Goal: Task Accomplishment & Management: Manage account settings

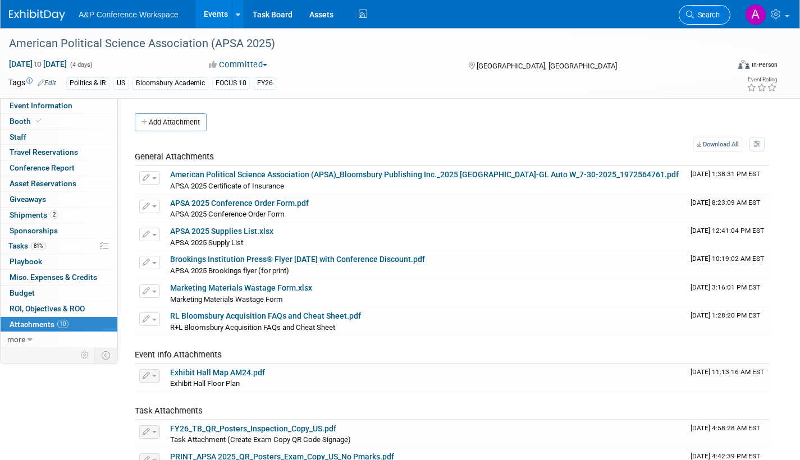
click at [707, 13] on span "Search" at bounding box center [707, 15] width 26 height 8
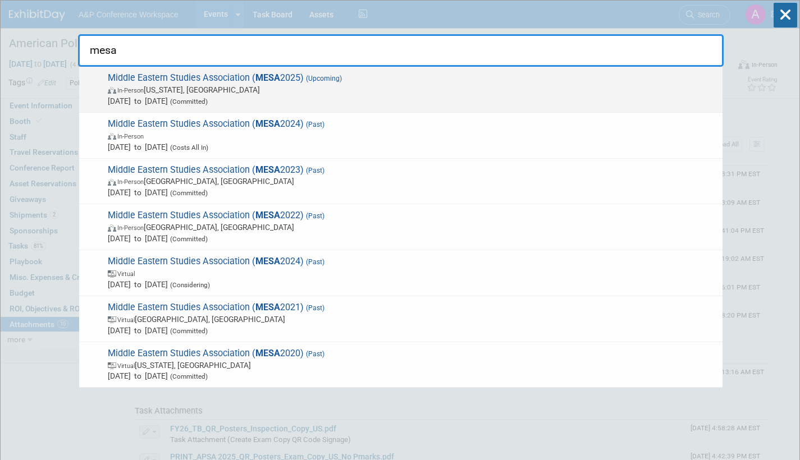
type input "mesa"
click at [340, 92] on span "In-Person [US_STATE], [GEOGRAPHIC_DATA]" at bounding box center [412, 89] width 609 height 11
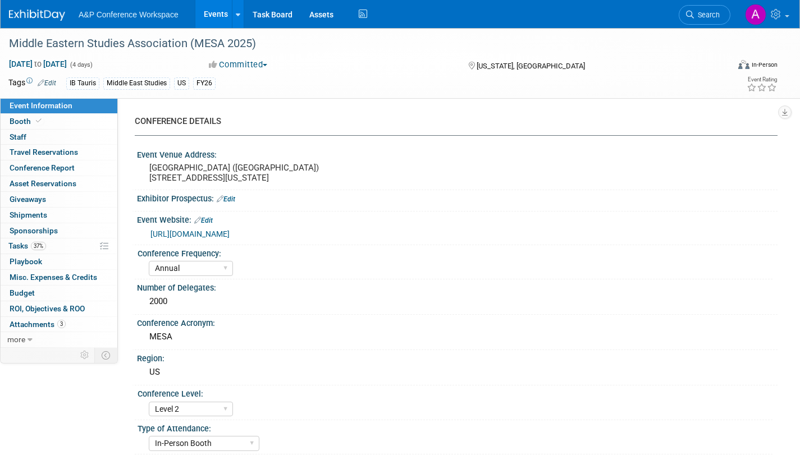
select select "Annual"
select select "Level 2"
select select "In-Person Booth"
select select "Middle East Studies"
select select "I.B.Tauris"
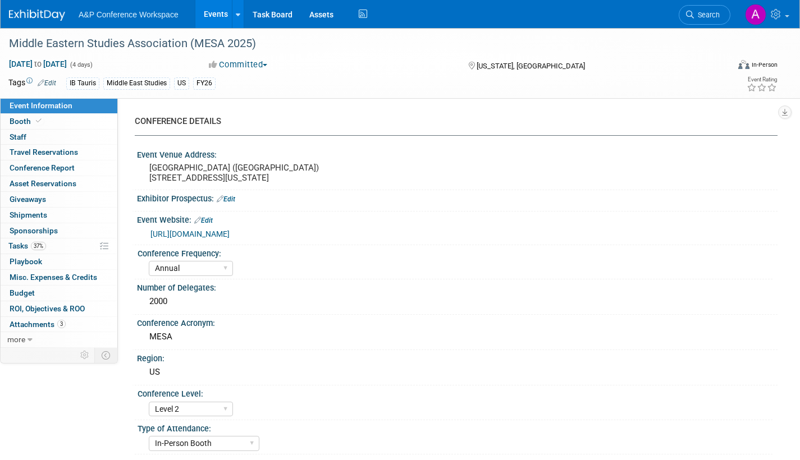
select select "[PERSON_NAME]"
select select "Networking/Commissioning"
click at [17, 244] on span "Tasks 37%" at bounding box center [27, 245] width 38 height 9
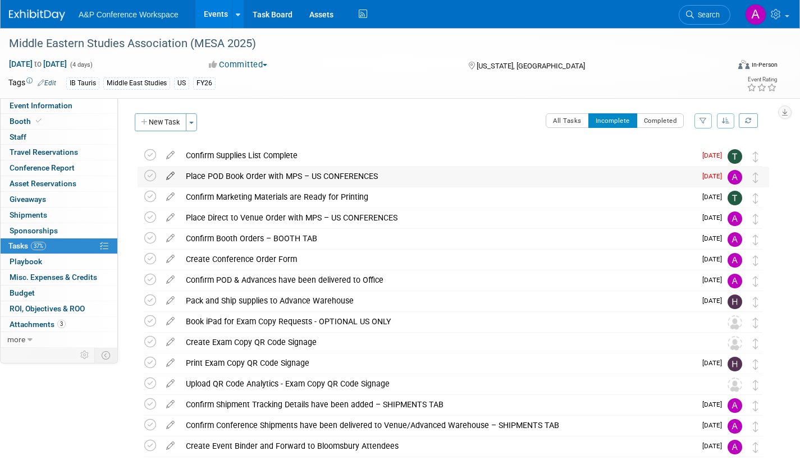
click at [170, 172] on icon at bounding box center [170, 174] width 20 height 14
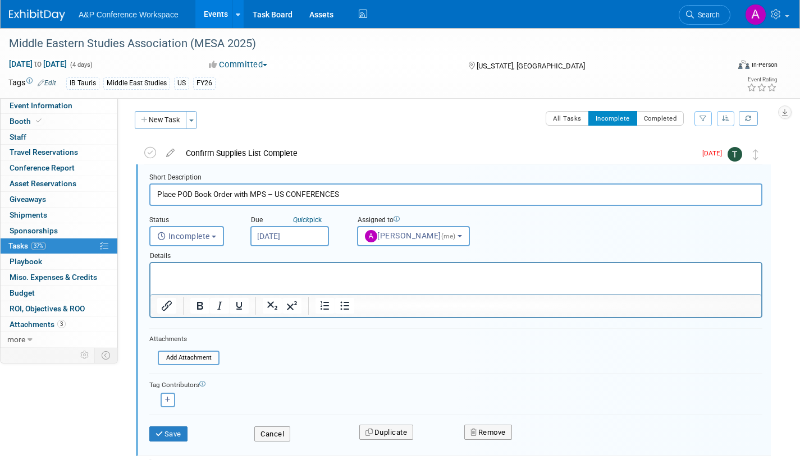
click at [305, 233] on input "Sep 8, 2025" at bounding box center [289, 236] width 79 height 20
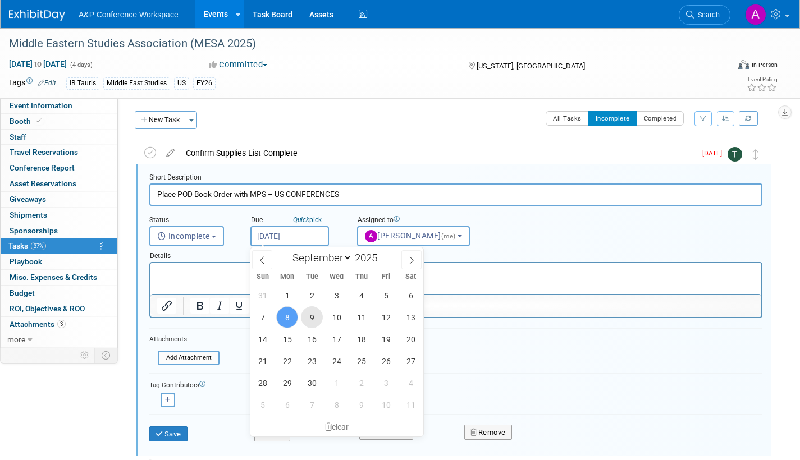
click at [315, 318] on span "9" at bounding box center [312, 317] width 22 height 22
type input "Sep 9, 2025"
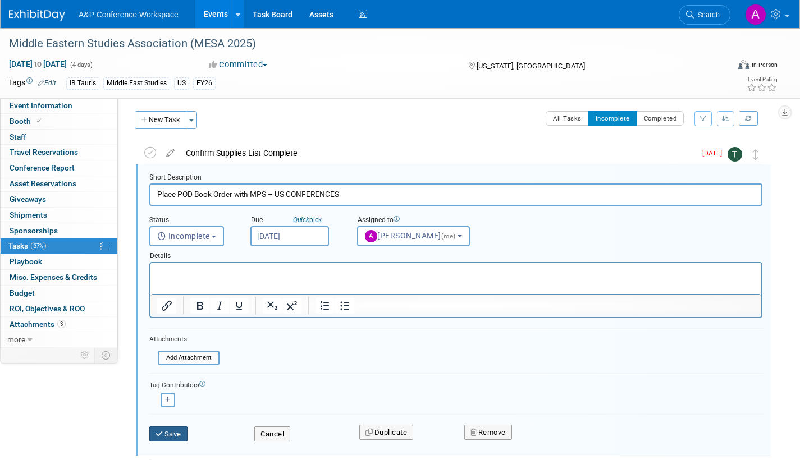
click at [176, 433] on button "Save" at bounding box center [168, 435] width 38 height 16
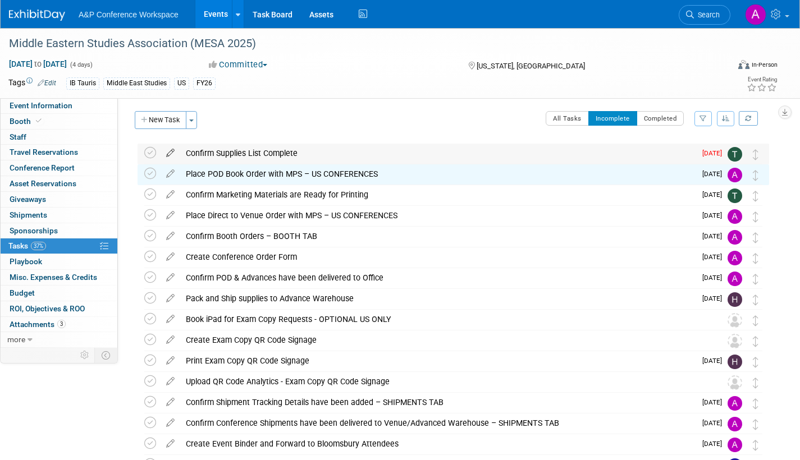
click at [171, 148] on icon at bounding box center [170, 151] width 20 height 14
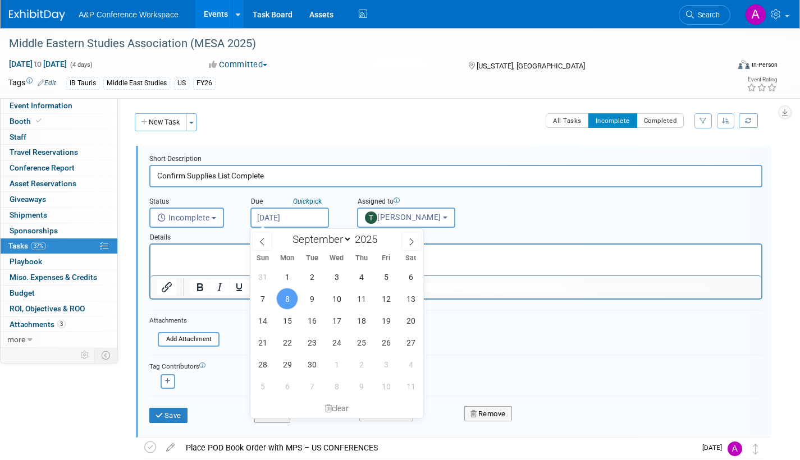
click at [313, 217] on input "Sep 8, 2025" at bounding box center [289, 218] width 79 height 20
click at [313, 298] on span "9" at bounding box center [312, 299] width 22 height 22
type input "Sep 9, 2025"
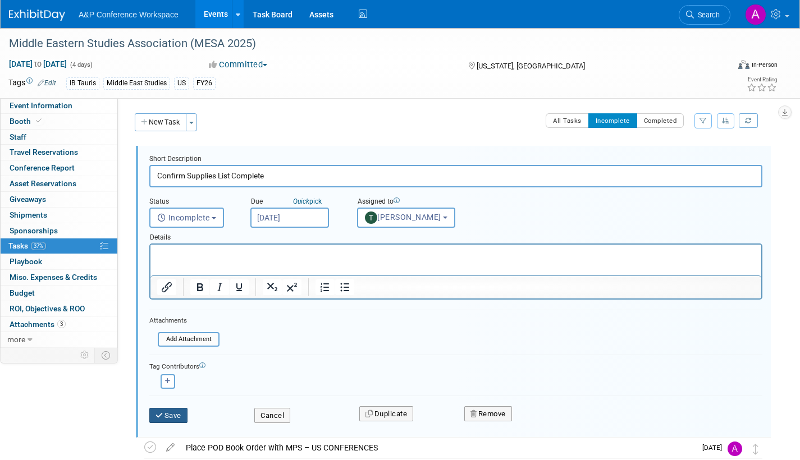
click at [180, 414] on button "Save" at bounding box center [168, 416] width 38 height 16
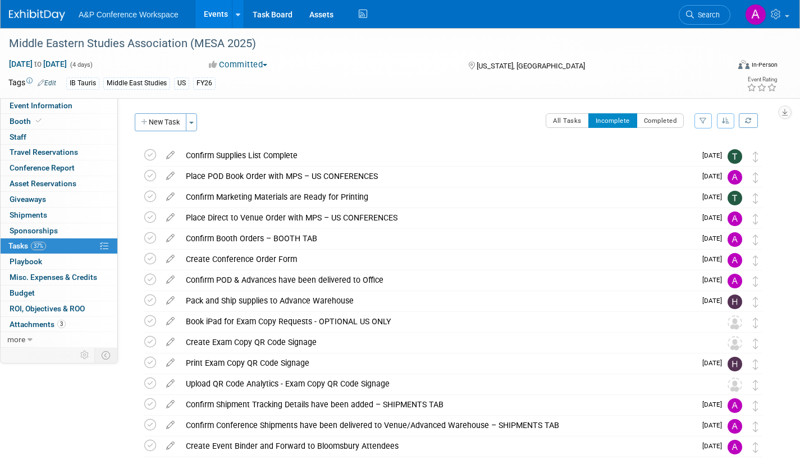
click at [709, 13] on span "Search" at bounding box center [707, 15] width 26 height 8
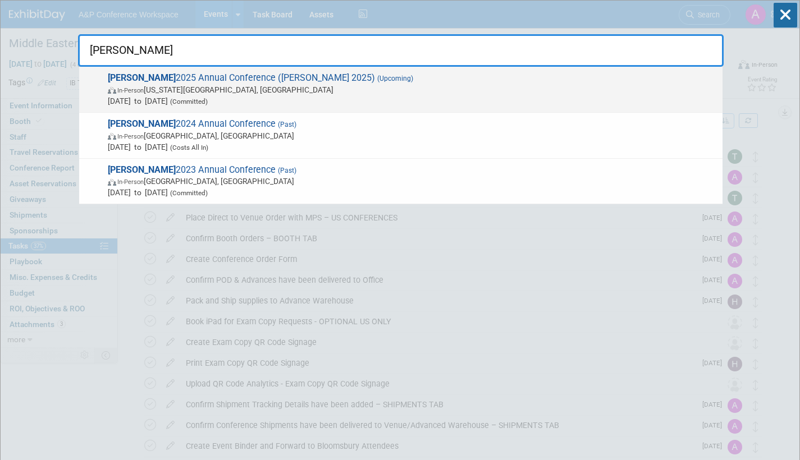
type input "alise"
click at [280, 94] on span "In-Person Kansas City, MO" at bounding box center [412, 89] width 609 height 11
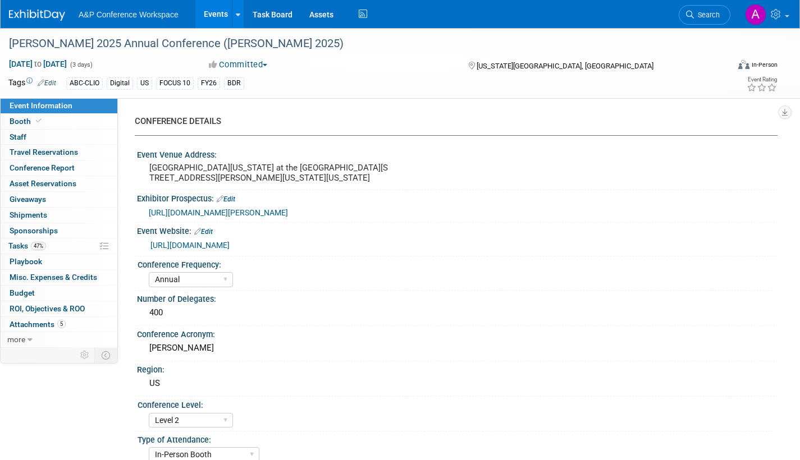
select select "Annual"
select select "Level 2"
select select "In-Person Booth"
select select "Library & Information Science"
select select "Bloomsbury Libraries Unlimited"
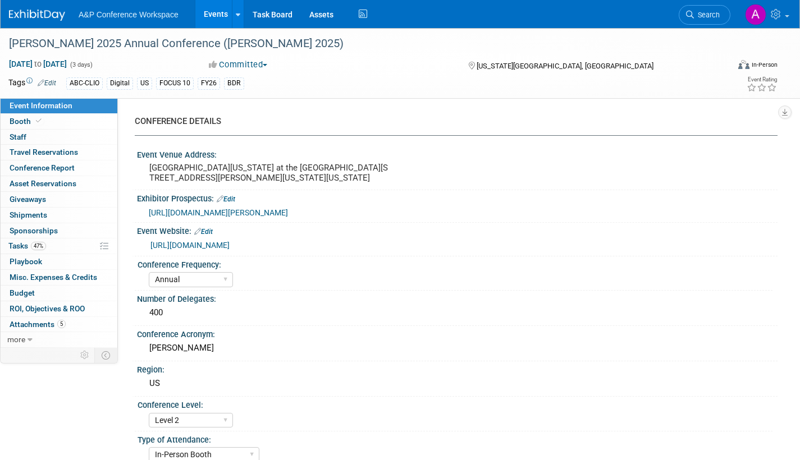
select select "[PERSON_NAME]"
select select "Brand/Subject Presence​"
click at [10, 243] on span "Tasks 47%" at bounding box center [27, 245] width 38 height 9
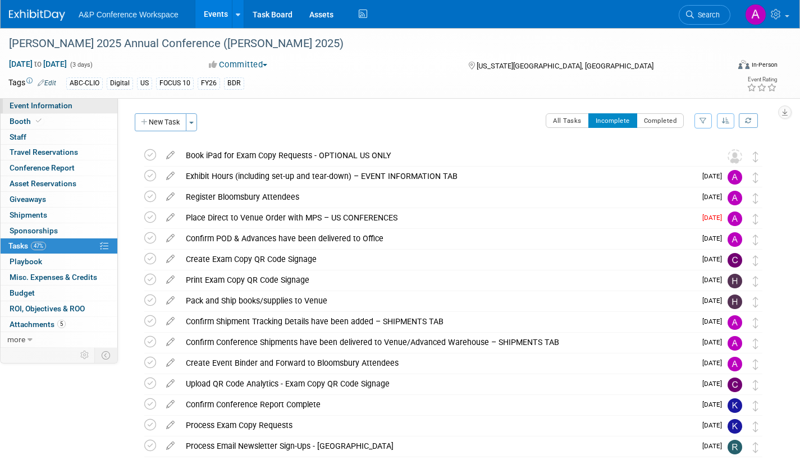
click at [60, 105] on span "Event Information" at bounding box center [41, 105] width 63 height 9
select select "Annual"
select select "Level 2"
select select "In-Person Booth"
select select "Library & Information Science"
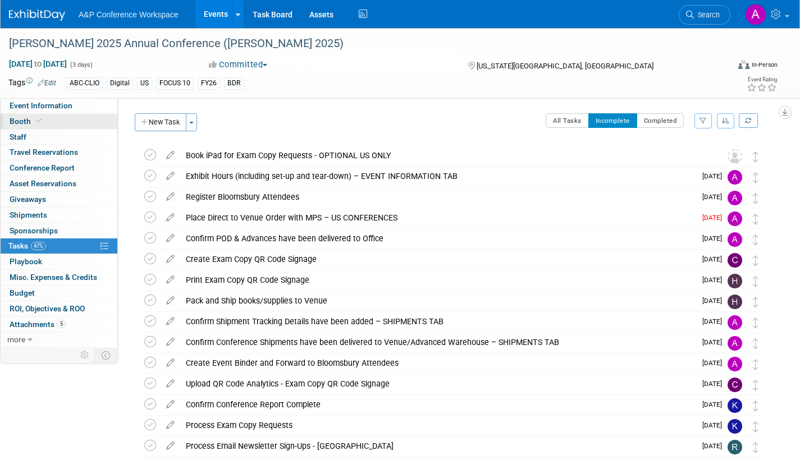
select select "Bloomsbury Libraries Unlimited"
select select "[PERSON_NAME]"
select select "Brand/Subject Presence​"
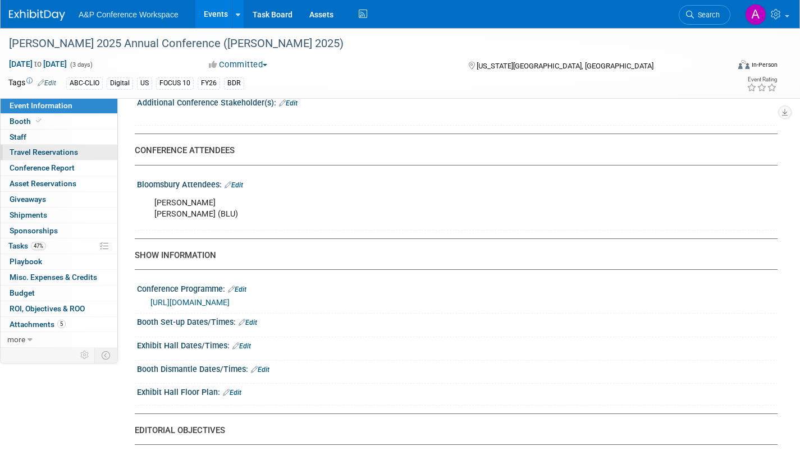
scroll to position [673, 0]
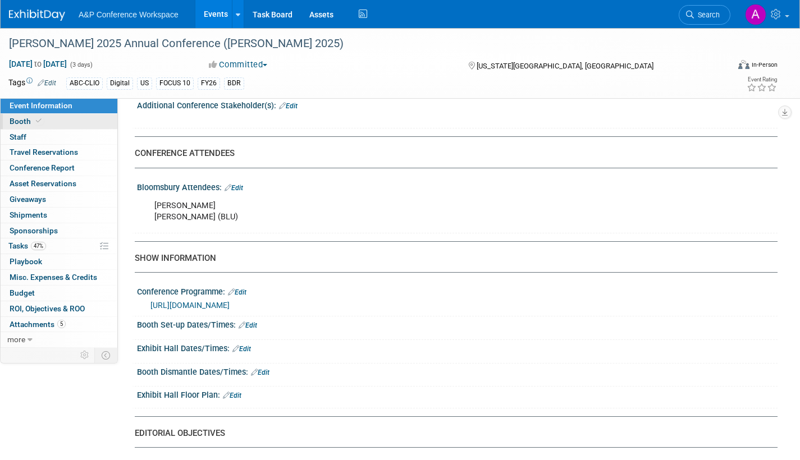
click at [13, 117] on span "Booth" at bounding box center [27, 121] width 34 height 9
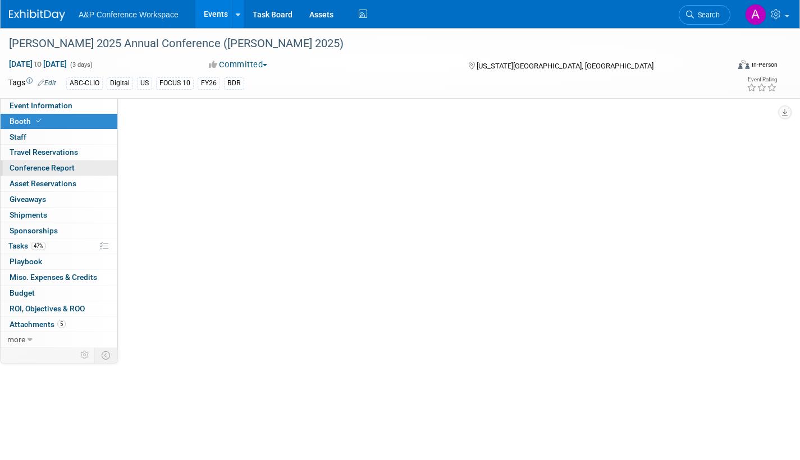
scroll to position [0, 0]
select select "CLLU - Libraries Unlimited"
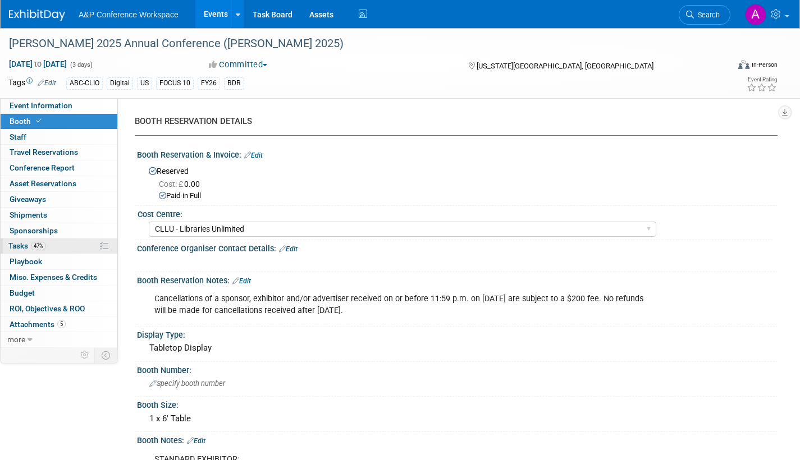
click at [16, 244] on span "Tasks 47%" at bounding box center [27, 245] width 38 height 9
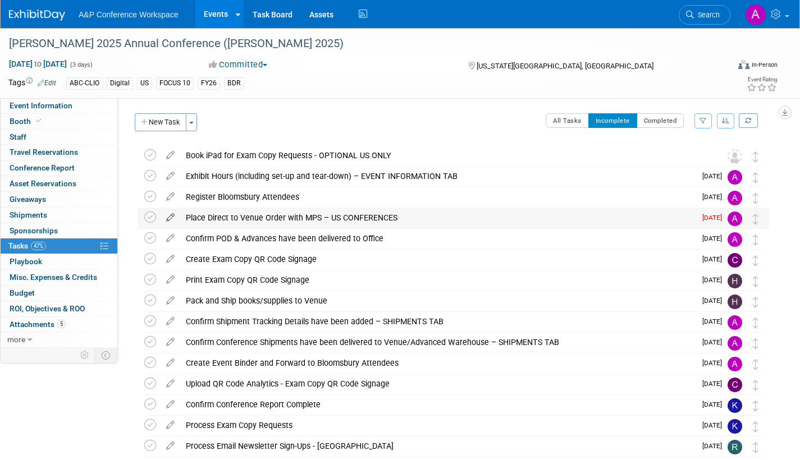
click at [169, 213] on icon at bounding box center [170, 215] width 20 height 14
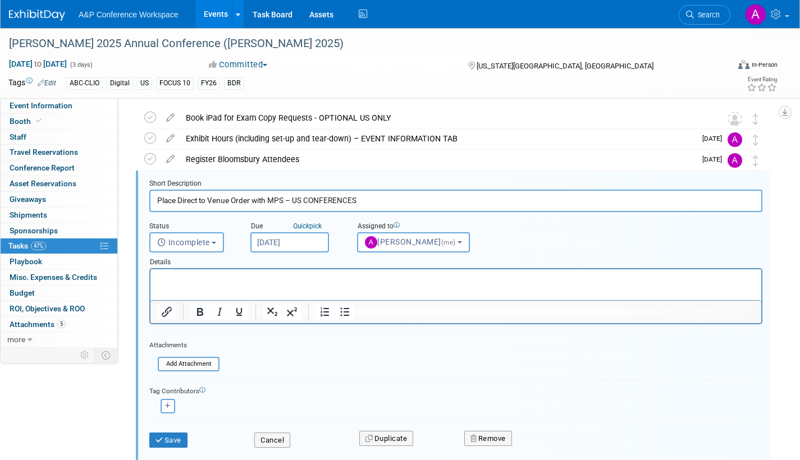
scroll to position [44, 0]
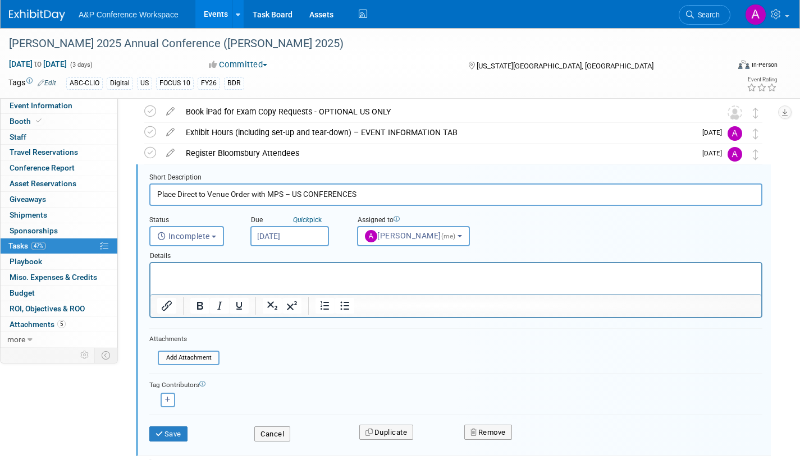
click at [186, 268] on p "Rich Text Area. Press ALT-0 for help." at bounding box center [456, 273] width 598 height 11
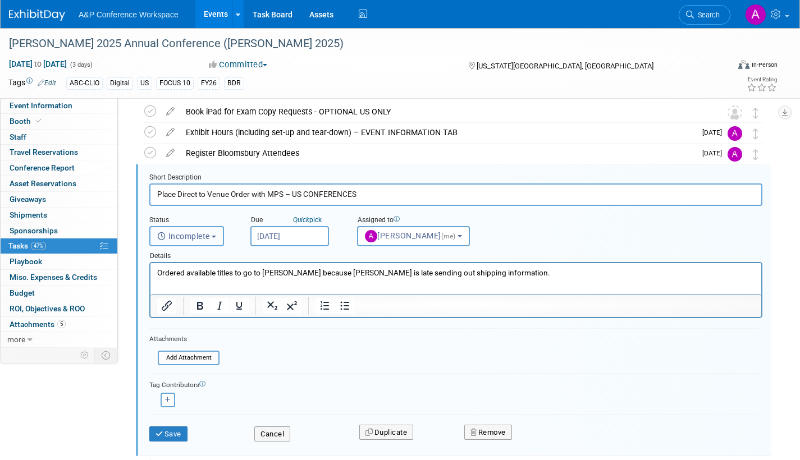
click at [198, 237] on span "Incomplete" at bounding box center [183, 236] width 53 height 9
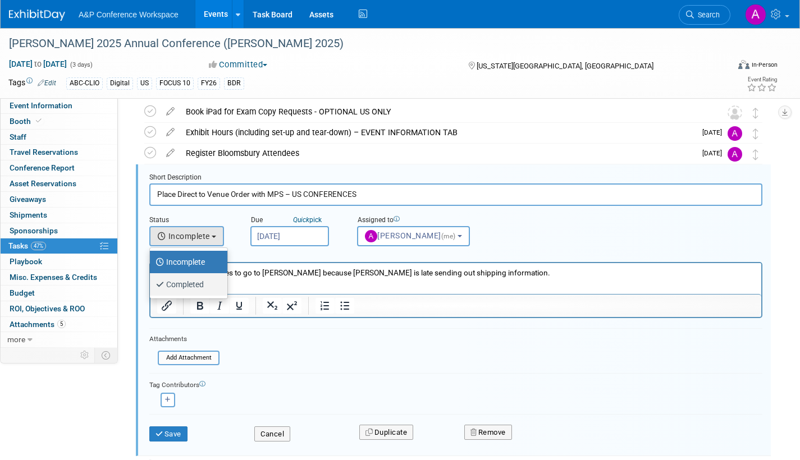
click at [189, 283] on label "Completed" at bounding box center [185, 285] width 61 height 18
click at [152, 283] on input "Completed" at bounding box center [147, 282] width 7 height 7
select select "3"
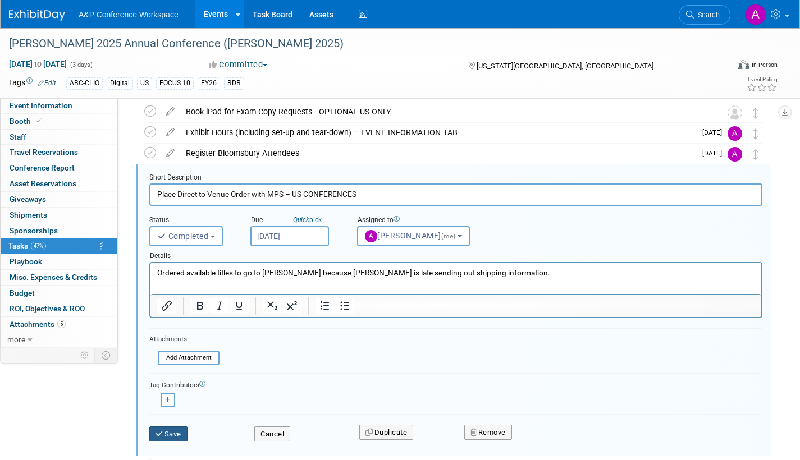
click at [176, 434] on button "Save" at bounding box center [168, 435] width 38 height 16
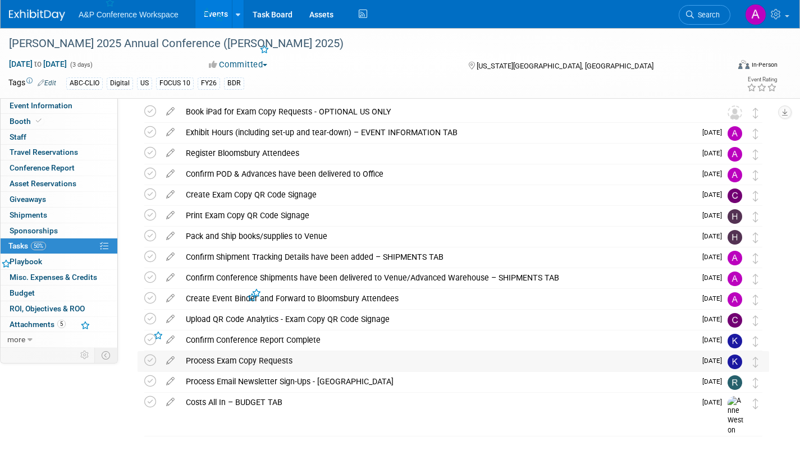
scroll to position [0, 0]
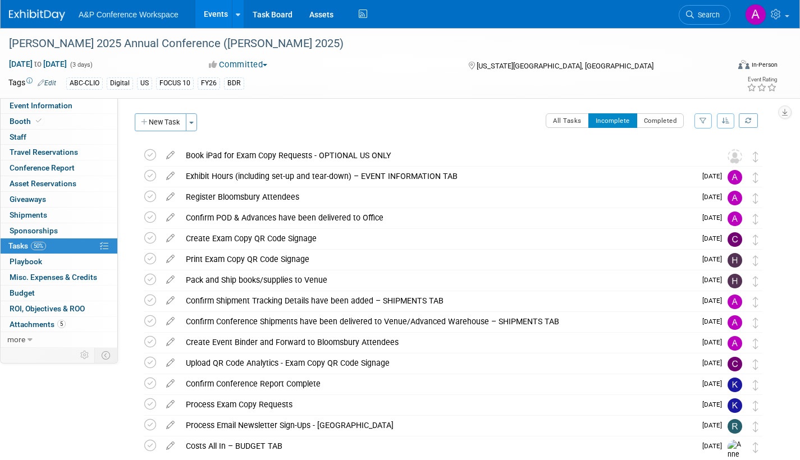
click at [705, 15] on span "Search" at bounding box center [707, 15] width 26 height 8
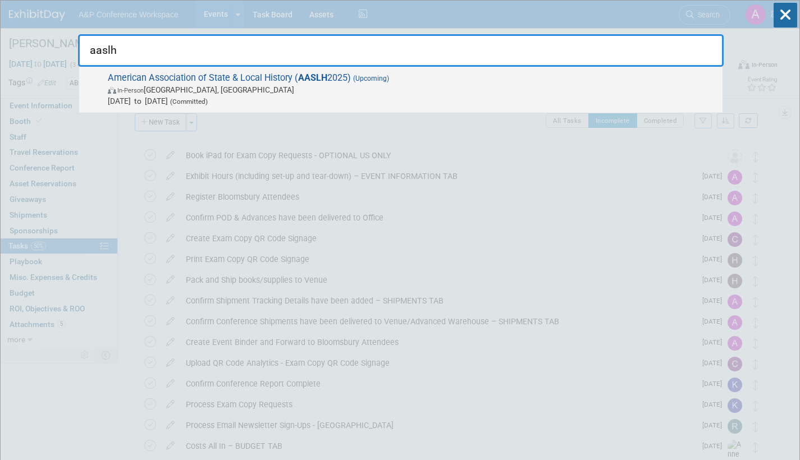
type input "aaslh"
click at [276, 99] on span "Sep 10, 2025 to Sep 13, 2025 (Committed)" at bounding box center [412, 100] width 609 height 11
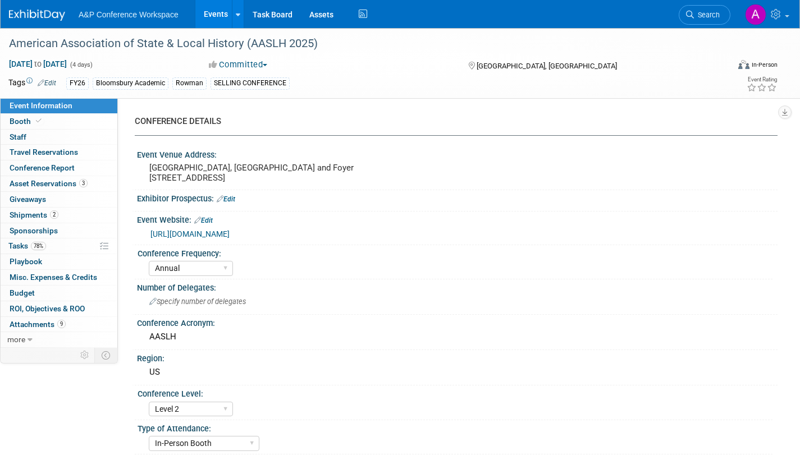
select select "Annual"
select select "Level 2"
select select "In-Person Booth"
select select "Museum Professionals"
select select "Bloomsbury Academic"
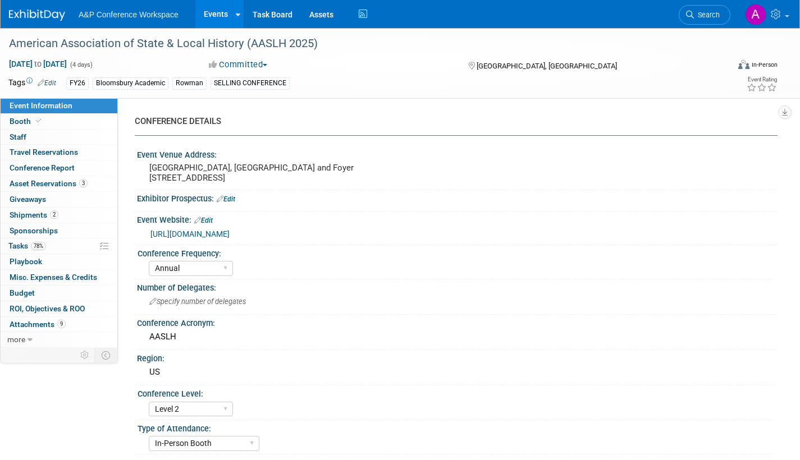
select select "[PERSON_NAME]"
select select "Brand/Subject Presence​"
click at [15, 245] on span "Tasks 78%" at bounding box center [27, 245] width 38 height 9
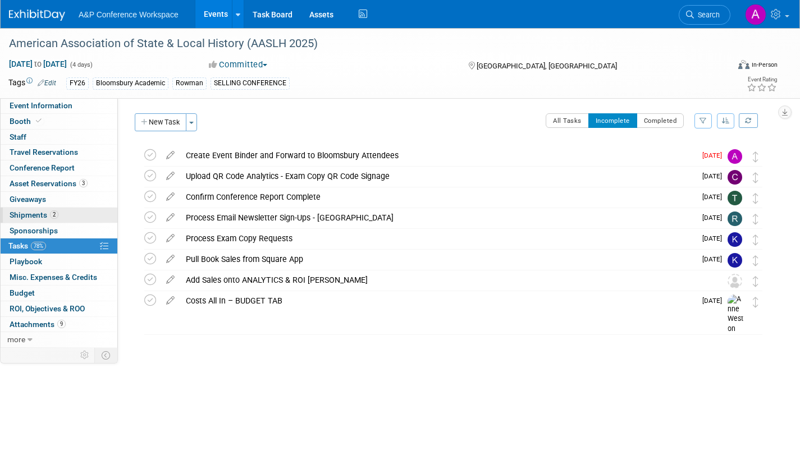
click at [21, 214] on span "Shipments 2" at bounding box center [34, 214] width 49 height 9
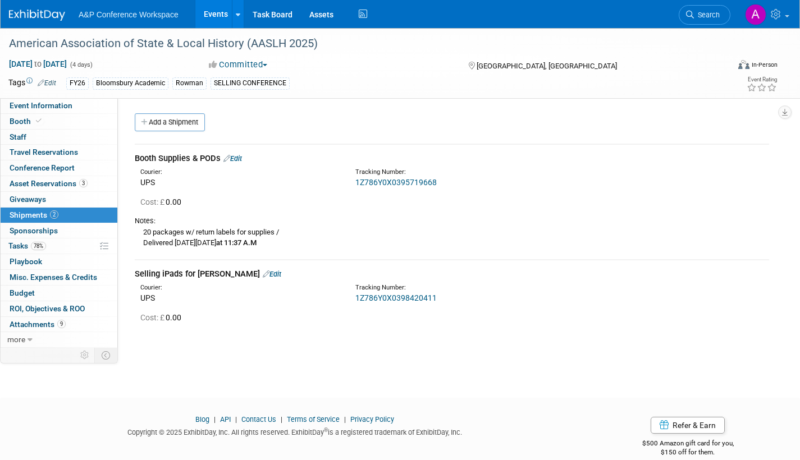
click at [406, 298] on link "1Z786Y0X0398420411" at bounding box center [395, 298] width 81 height 9
click at [281, 273] on link "Edit" at bounding box center [272, 274] width 19 height 8
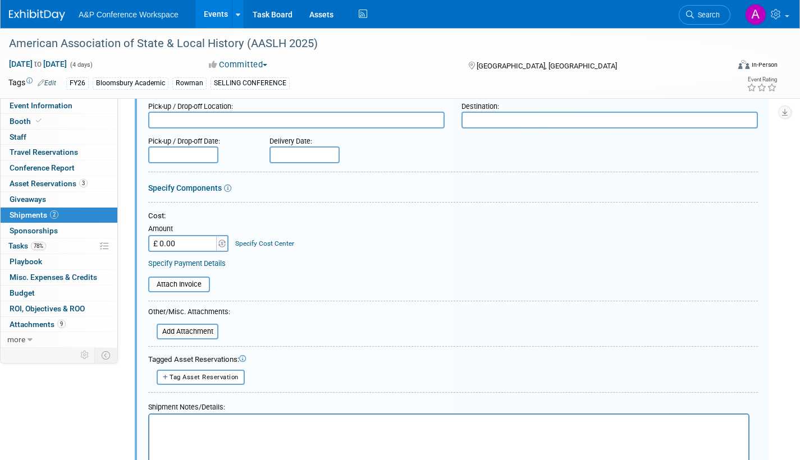
scroll to position [245, 0]
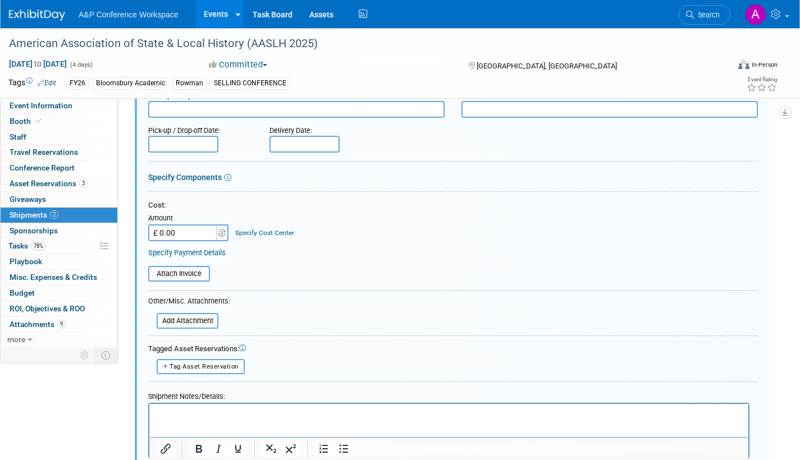
click at [167, 412] on p "Rich Text Area. Press ALT-0 for help." at bounding box center [449, 413] width 586 height 11
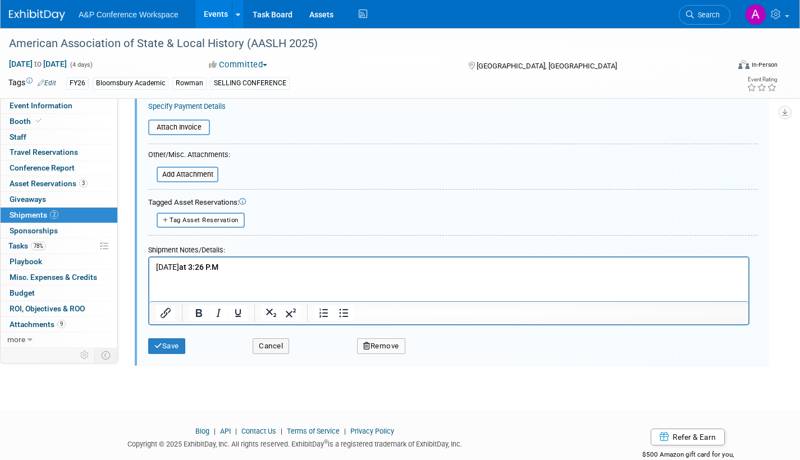
scroll to position [406, 0]
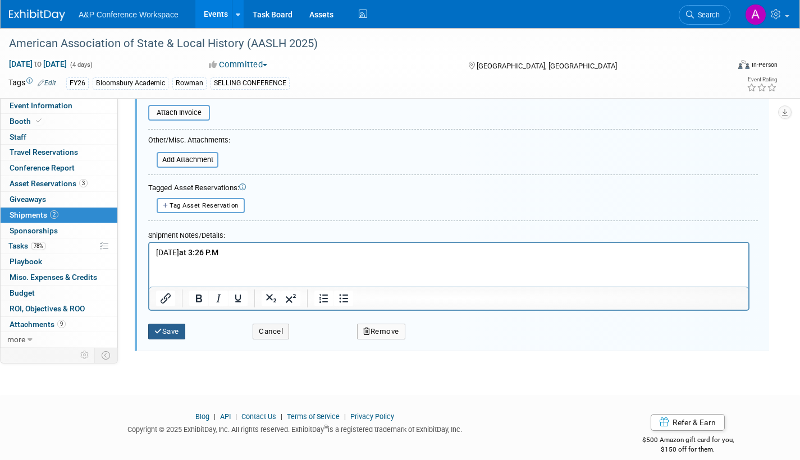
click at [169, 336] on button "Save" at bounding box center [166, 332] width 37 height 16
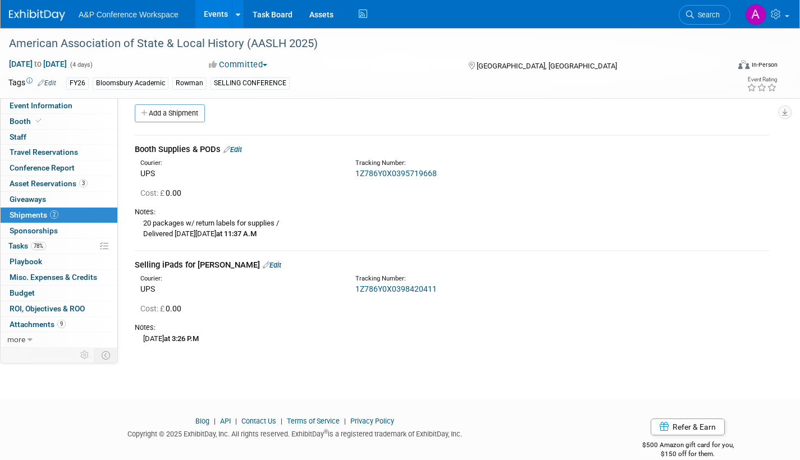
scroll to position [0, 0]
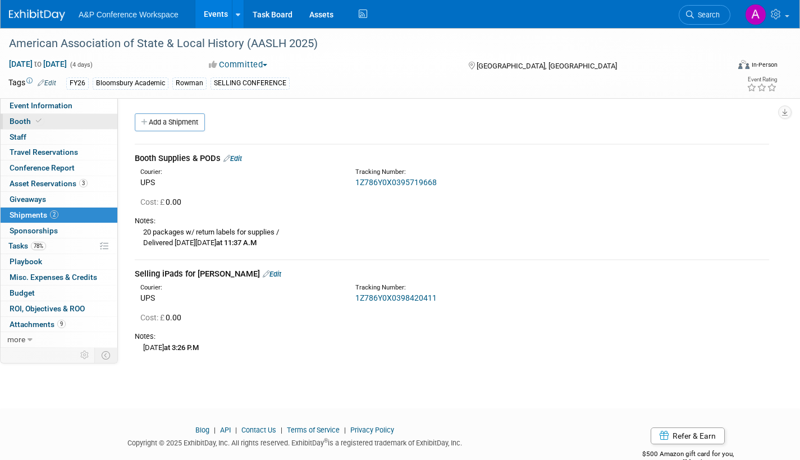
click at [19, 120] on span "Booth" at bounding box center [27, 121] width 34 height 9
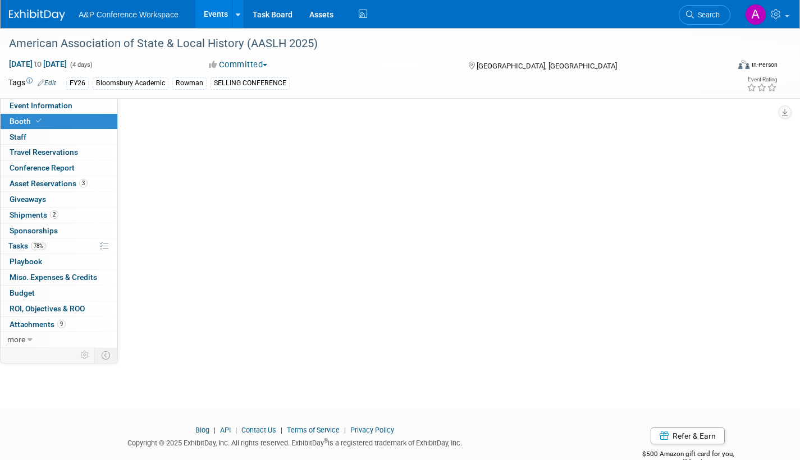
select select "RLKP"
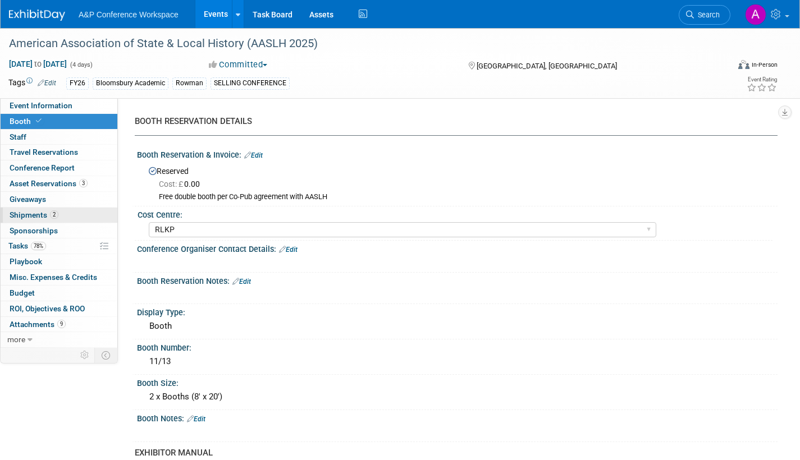
click at [29, 212] on span "Shipments 2" at bounding box center [34, 214] width 49 height 9
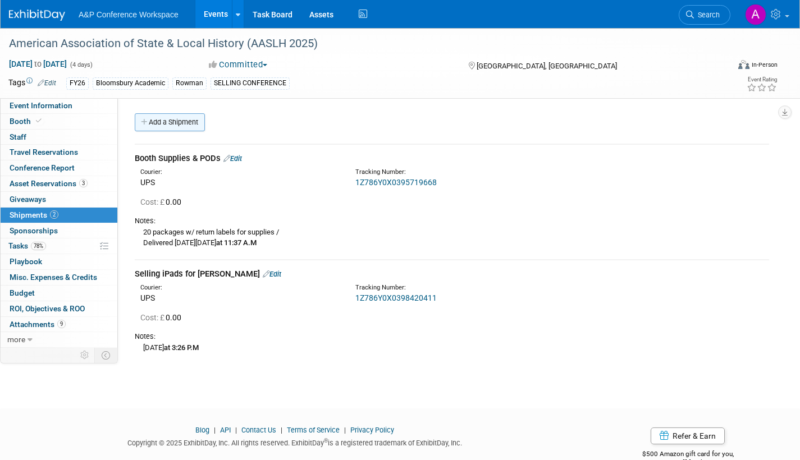
click at [180, 125] on link "Add a Shipment" at bounding box center [170, 122] width 70 height 18
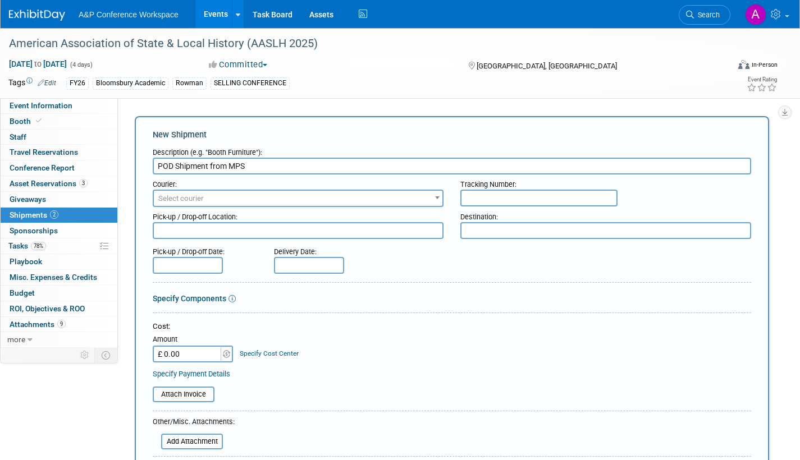
type input "POD Shipment from MPS"
click at [189, 193] on span "Select courier" at bounding box center [298, 199] width 288 height 16
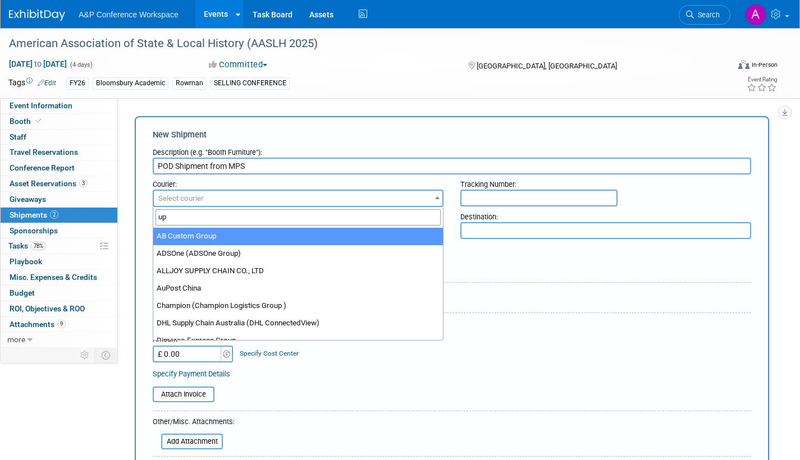
type input "u"
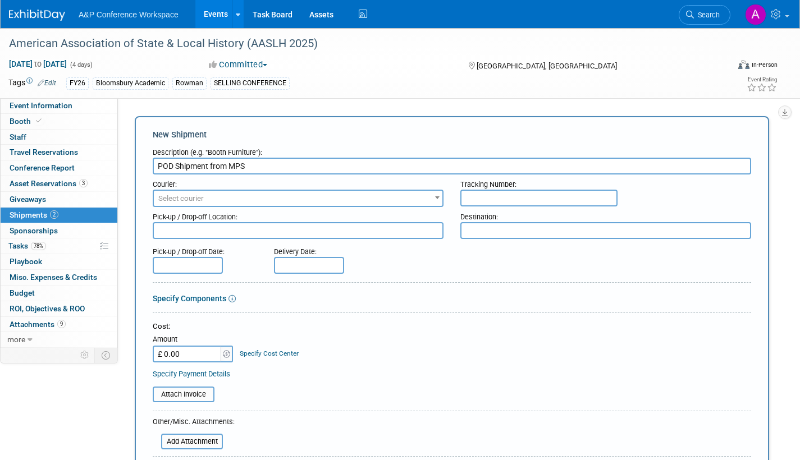
click at [620, 325] on div "Cost:" at bounding box center [452, 327] width 598 height 11
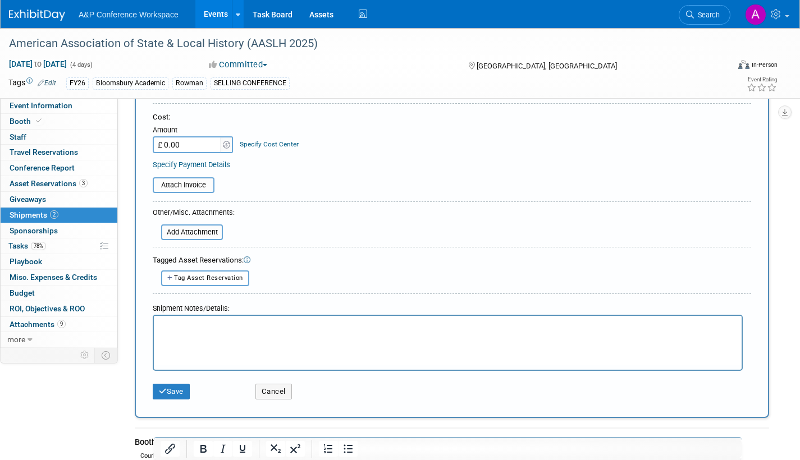
scroll to position [281, 0]
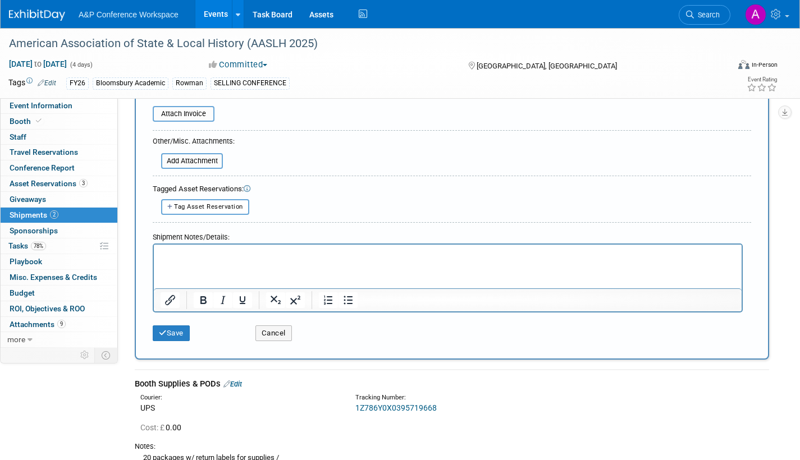
click at [182, 252] on p "Rich Text Area. Press ALT-0 for help." at bounding box center [447, 254] width 575 height 11
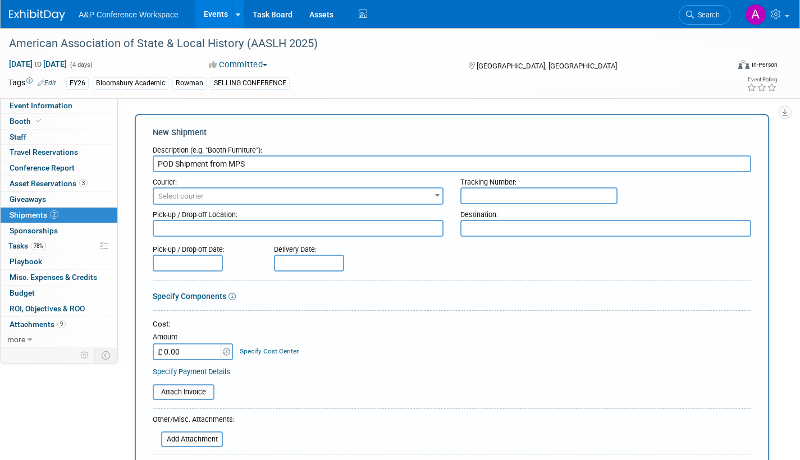
scroll to position [0, 0]
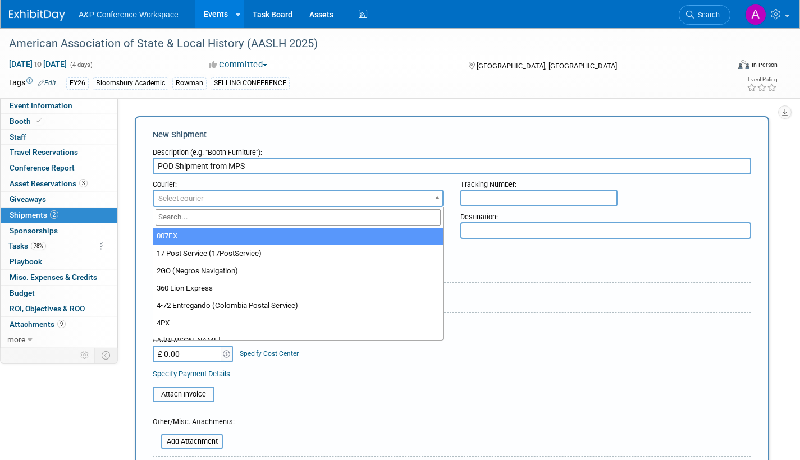
click at [216, 196] on span "Select courier" at bounding box center [298, 199] width 288 height 16
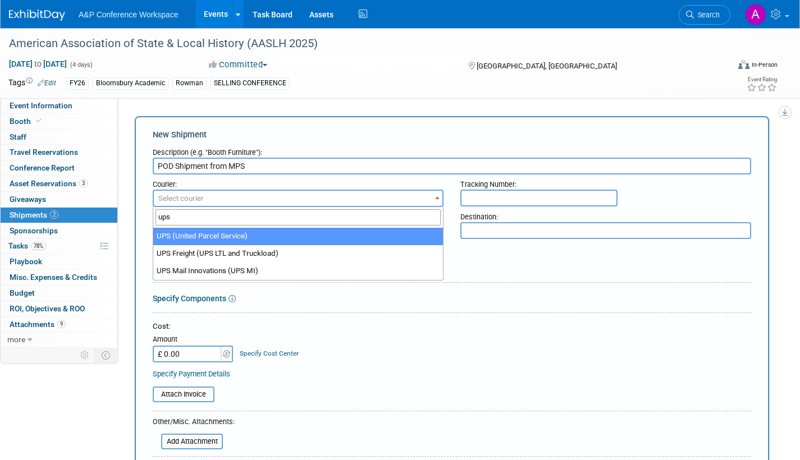
type input "ups"
select select "508"
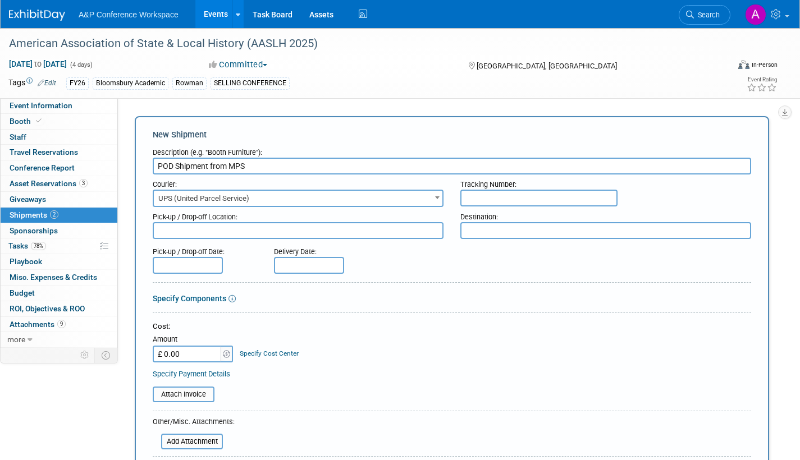
click at [323, 265] on input "text" at bounding box center [309, 265] width 70 height 17
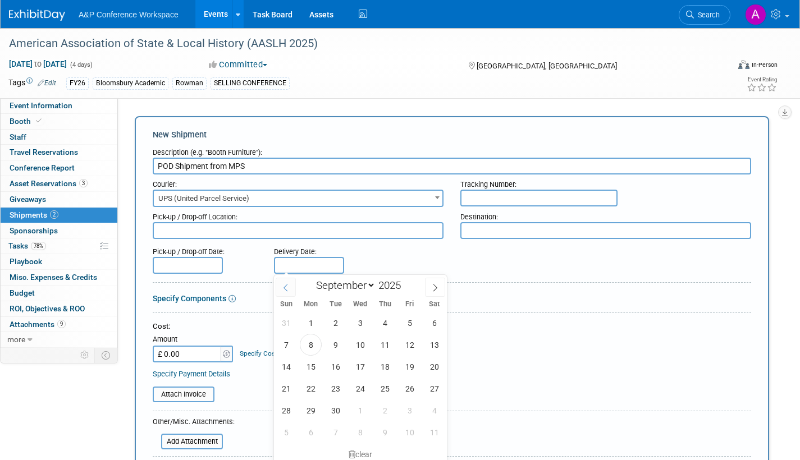
click at [281, 285] on span at bounding box center [286, 287] width 20 height 19
select select "7"
click at [331, 408] on span "26" at bounding box center [335, 411] width 22 height 22
type input "Aug 26, 2025"
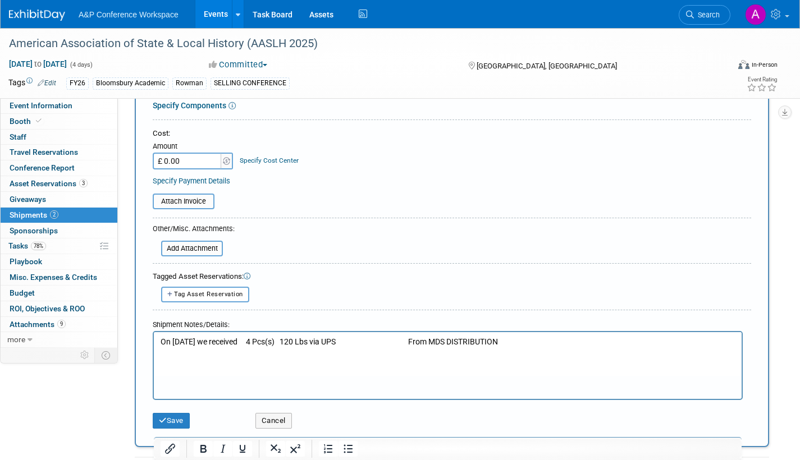
scroll to position [224, 0]
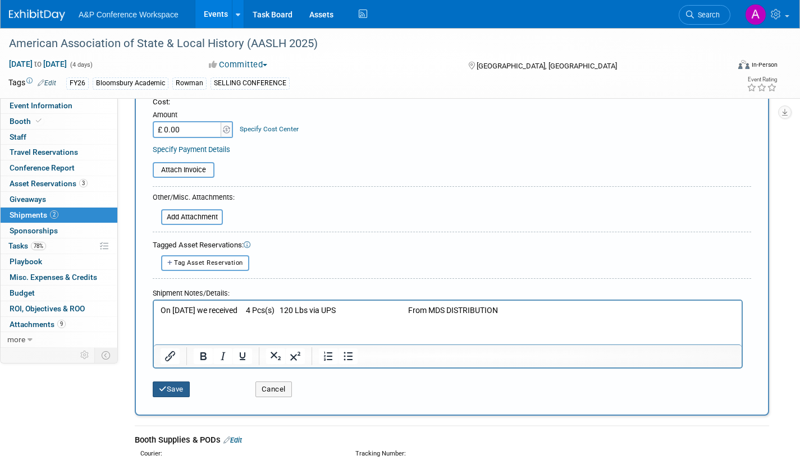
click at [174, 387] on button "Save" at bounding box center [171, 390] width 37 height 16
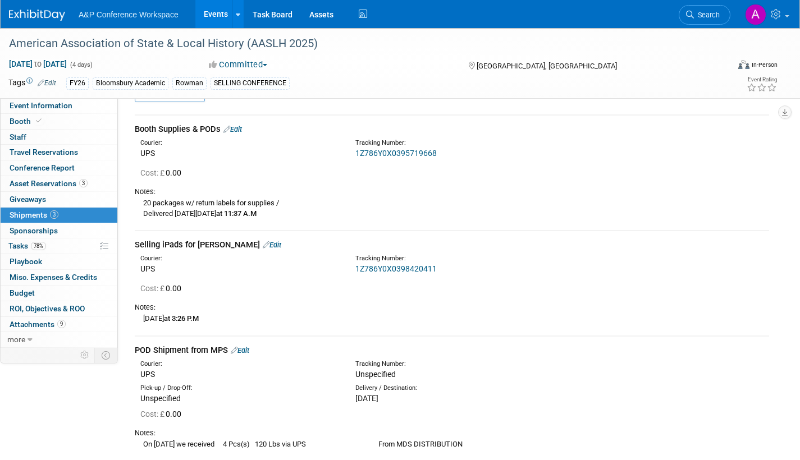
scroll to position [56, 0]
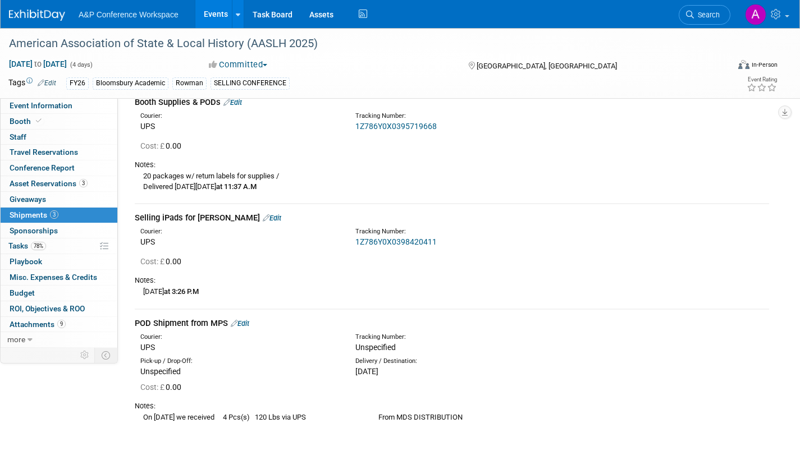
click at [244, 323] on link "Edit" at bounding box center [240, 323] width 19 height 8
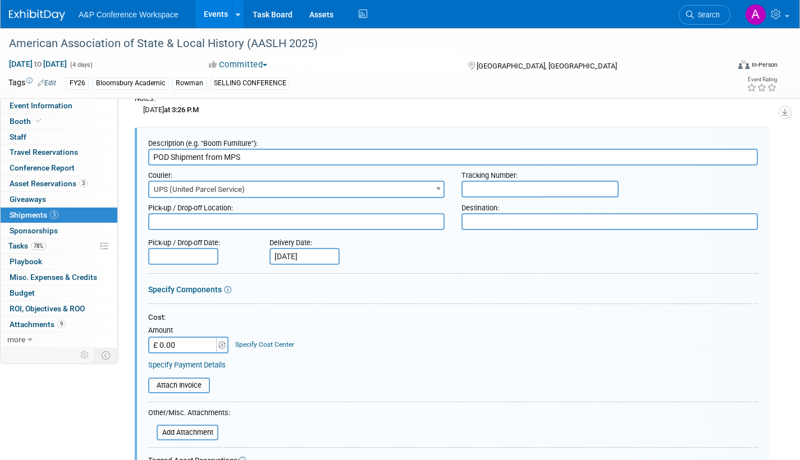
scroll to position [0, 0]
drag, startPoint x: 167, startPoint y: 154, endPoint x: 120, endPoint y: 157, distance: 47.8
click at [120, 157] on div "Event Information Event Info Booth Booth 0 Staff 0 Staff 0 Travel Reservations …" at bounding box center [400, 201] width 800 height 822
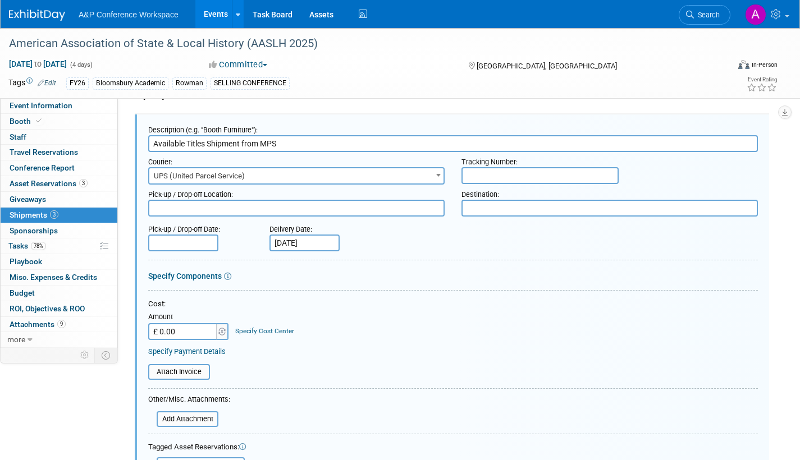
scroll to position [511, 0]
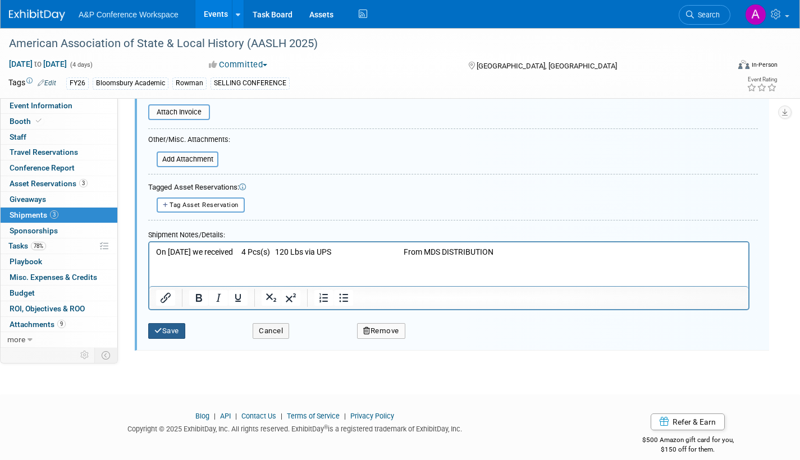
type input "Available Titles Shipment from MPS"
click at [163, 334] on button "Save" at bounding box center [166, 331] width 37 height 16
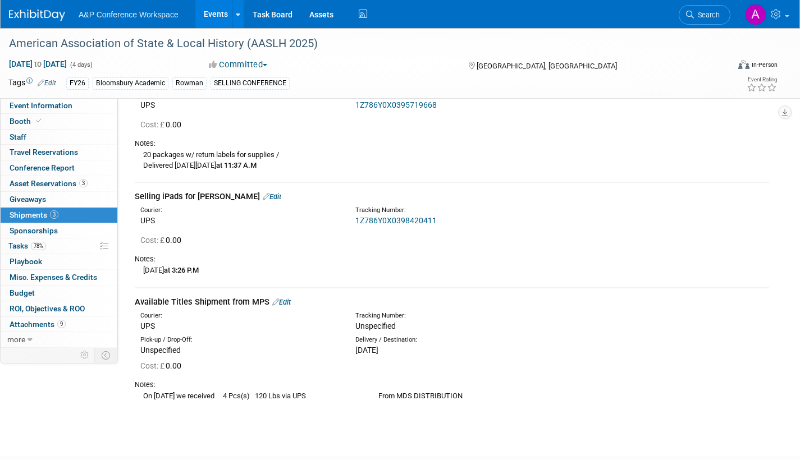
scroll to position [0, 0]
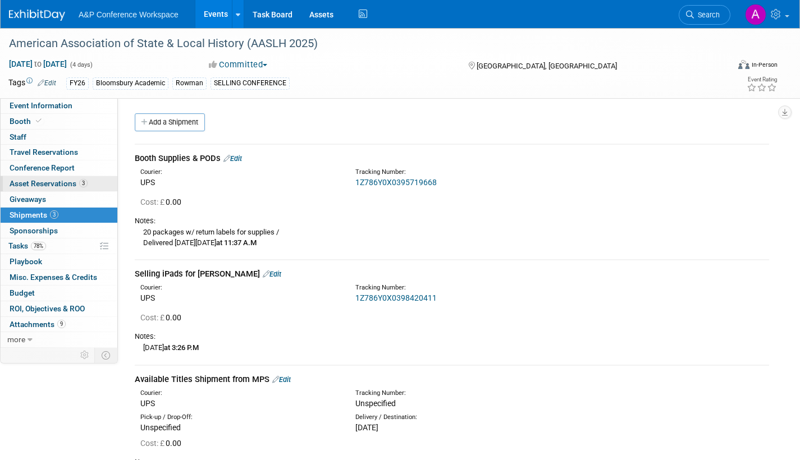
click at [36, 183] on span "Asset Reservations 3" at bounding box center [49, 183] width 78 height 9
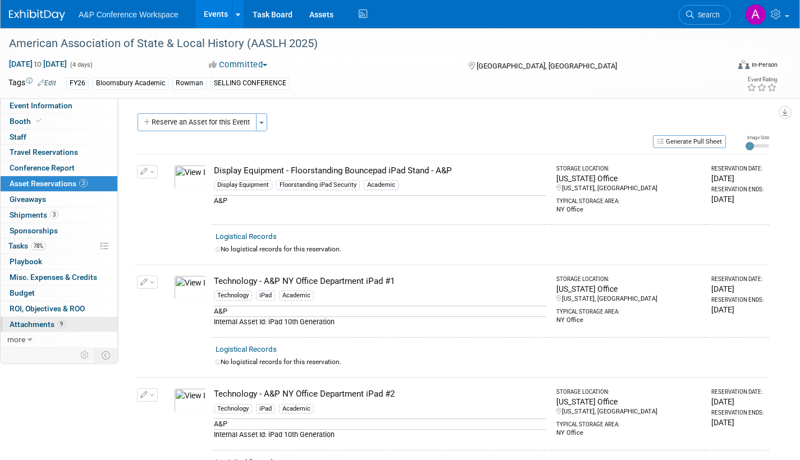
click at [22, 322] on span "Attachments 9" at bounding box center [38, 324] width 56 height 9
